Goal: Task Accomplishment & Management: Manage account settings

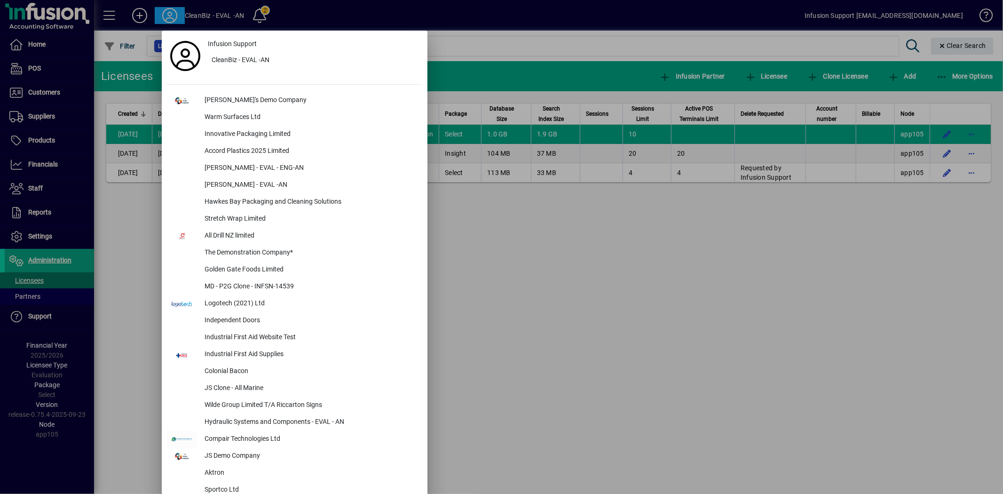
drag, startPoint x: 849, startPoint y: 337, endPoint x: 795, endPoint y: 319, distance: 56.0
click at [845, 335] on div at bounding box center [501, 247] width 1003 height 494
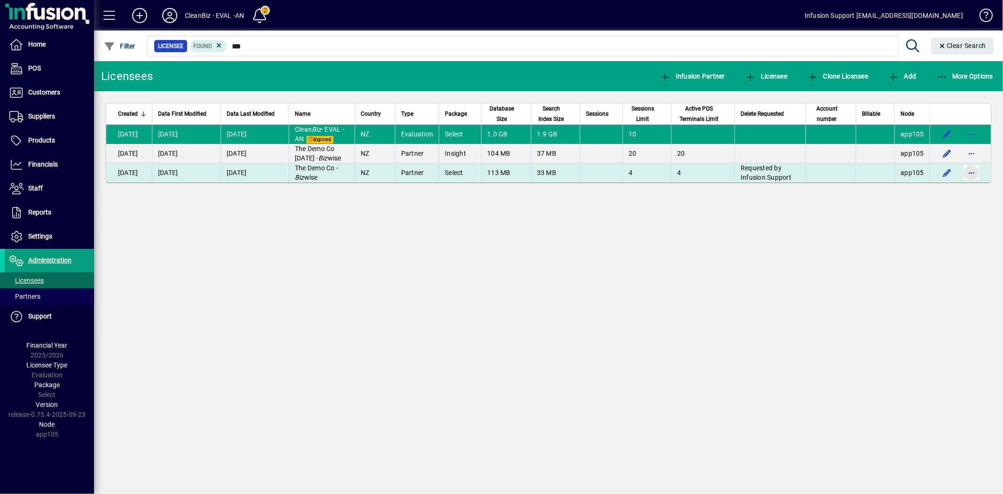
click at [974, 174] on span "button" at bounding box center [971, 172] width 23 height 23
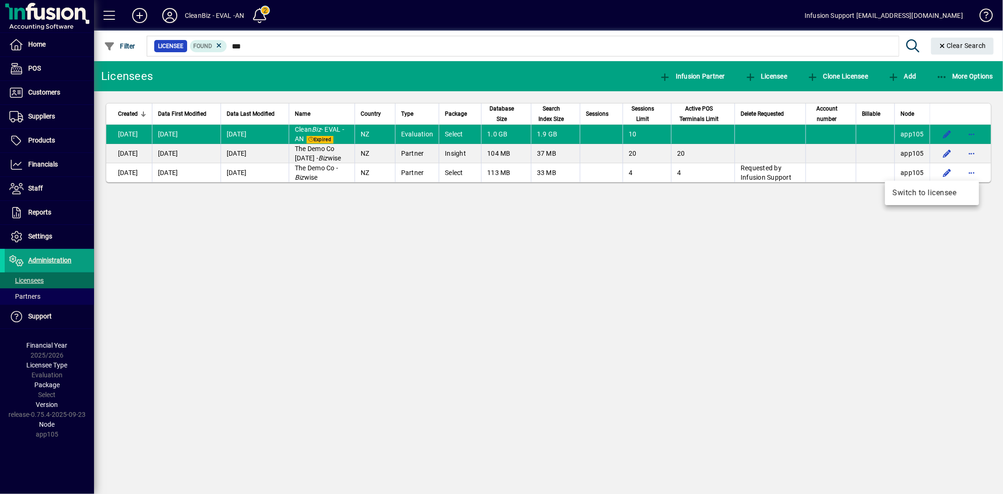
drag, startPoint x: 592, startPoint y: 263, endPoint x: 566, endPoint y: 248, distance: 30.3
click at [583, 256] on div at bounding box center [501, 247] width 1003 height 494
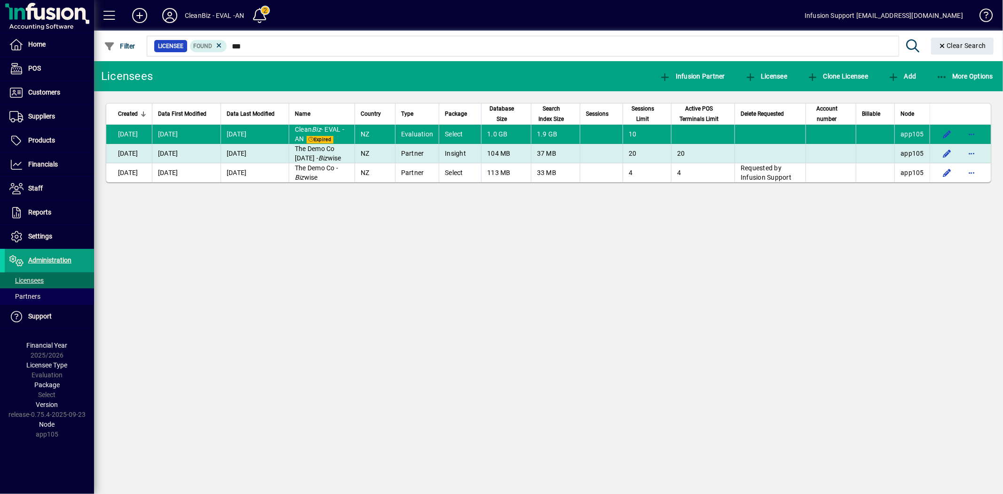
click at [454, 152] on td "Insight" at bounding box center [460, 153] width 42 height 19
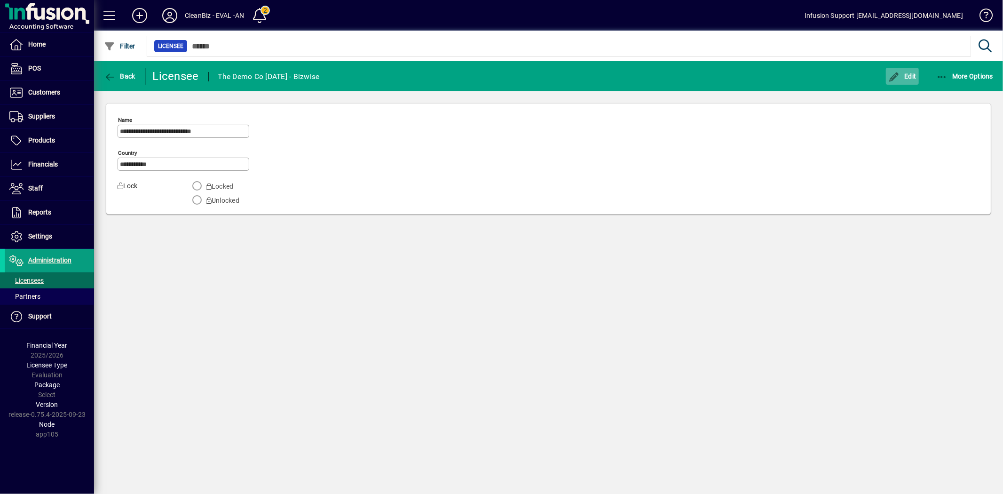
click at [896, 76] on icon "button" at bounding box center [894, 76] width 12 height 9
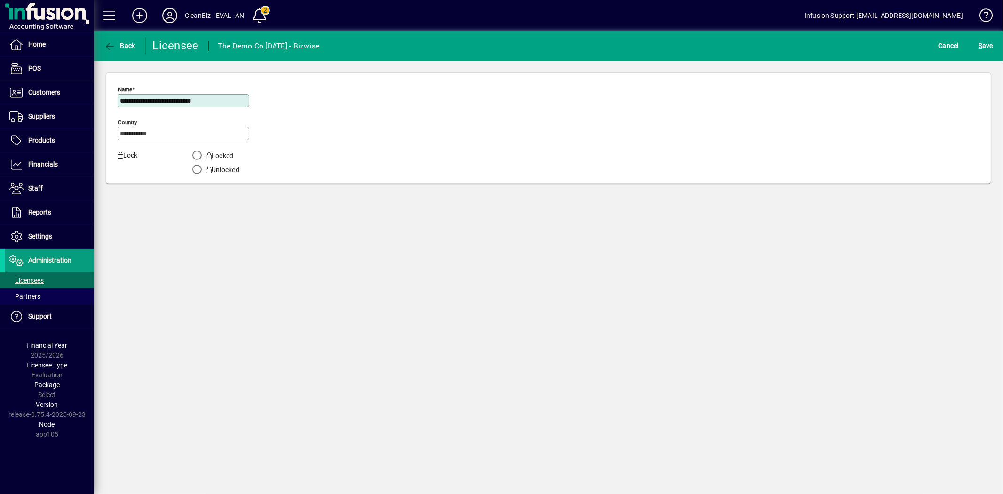
drag, startPoint x: 389, startPoint y: 116, endPoint x: 744, endPoint y: 81, distance: 356.6
click at [391, 115] on div "**********" at bounding box center [549, 130] width 862 height 96
click at [984, 43] on span "S ave" at bounding box center [985, 45] width 15 height 15
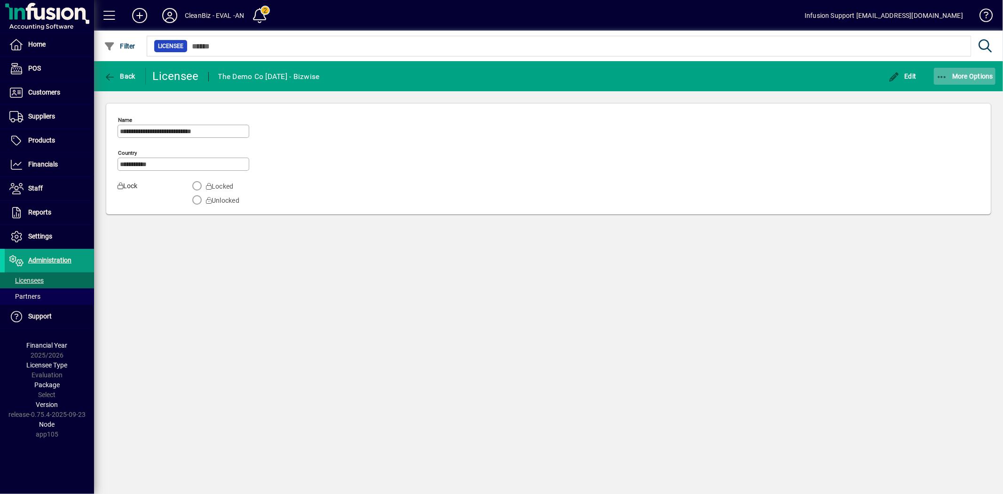
click at [967, 73] on span "More Options" at bounding box center [964, 76] width 57 height 8
click at [947, 95] on span "Switch to licensee" at bounding box center [955, 96] width 79 height 11
